Goal: Transaction & Acquisition: Purchase product/service

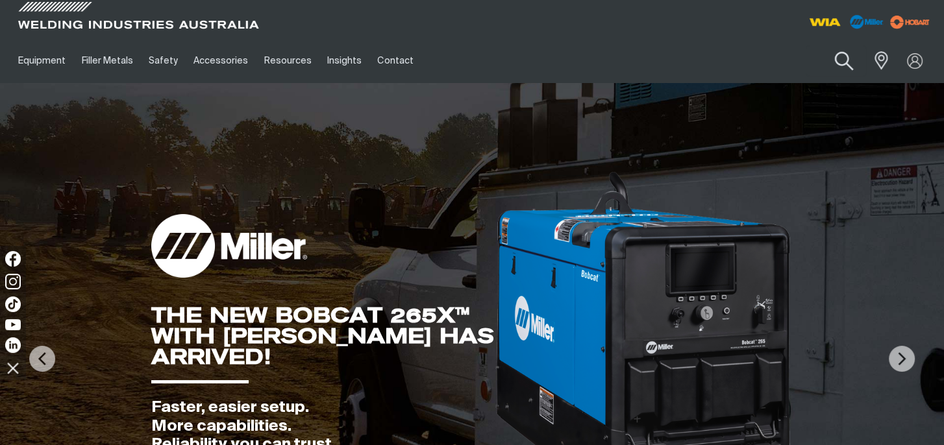
click at [838, 71] on button "Search products" at bounding box center [844, 61] width 53 height 37
click at [771, 64] on input "Search" at bounding box center [766, 60] width 200 height 29
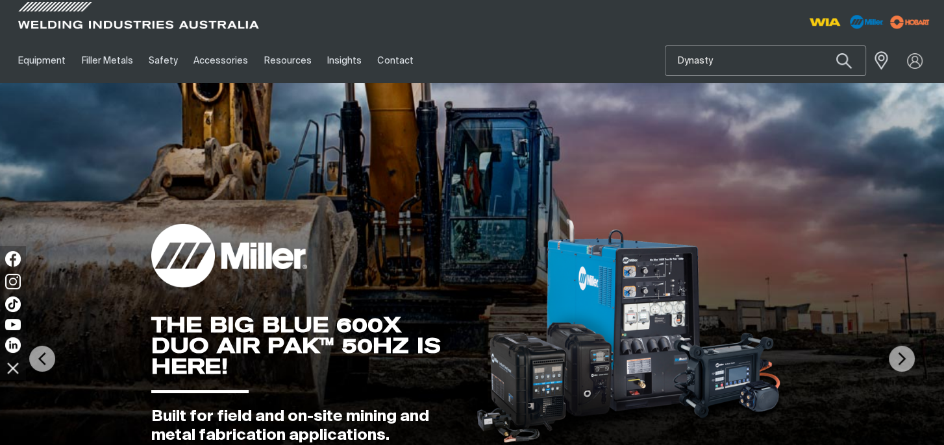
type input "Dynasty"
click at [822, 45] on button "Search products" at bounding box center [844, 60] width 44 height 31
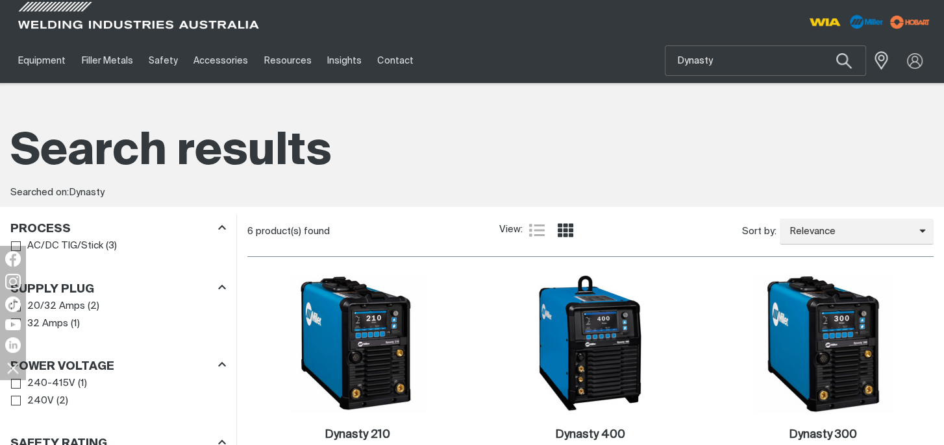
click at [384, 324] on img at bounding box center [357, 343] width 139 height 139
